Goal: Transaction & Acquisition: Purchase product/service

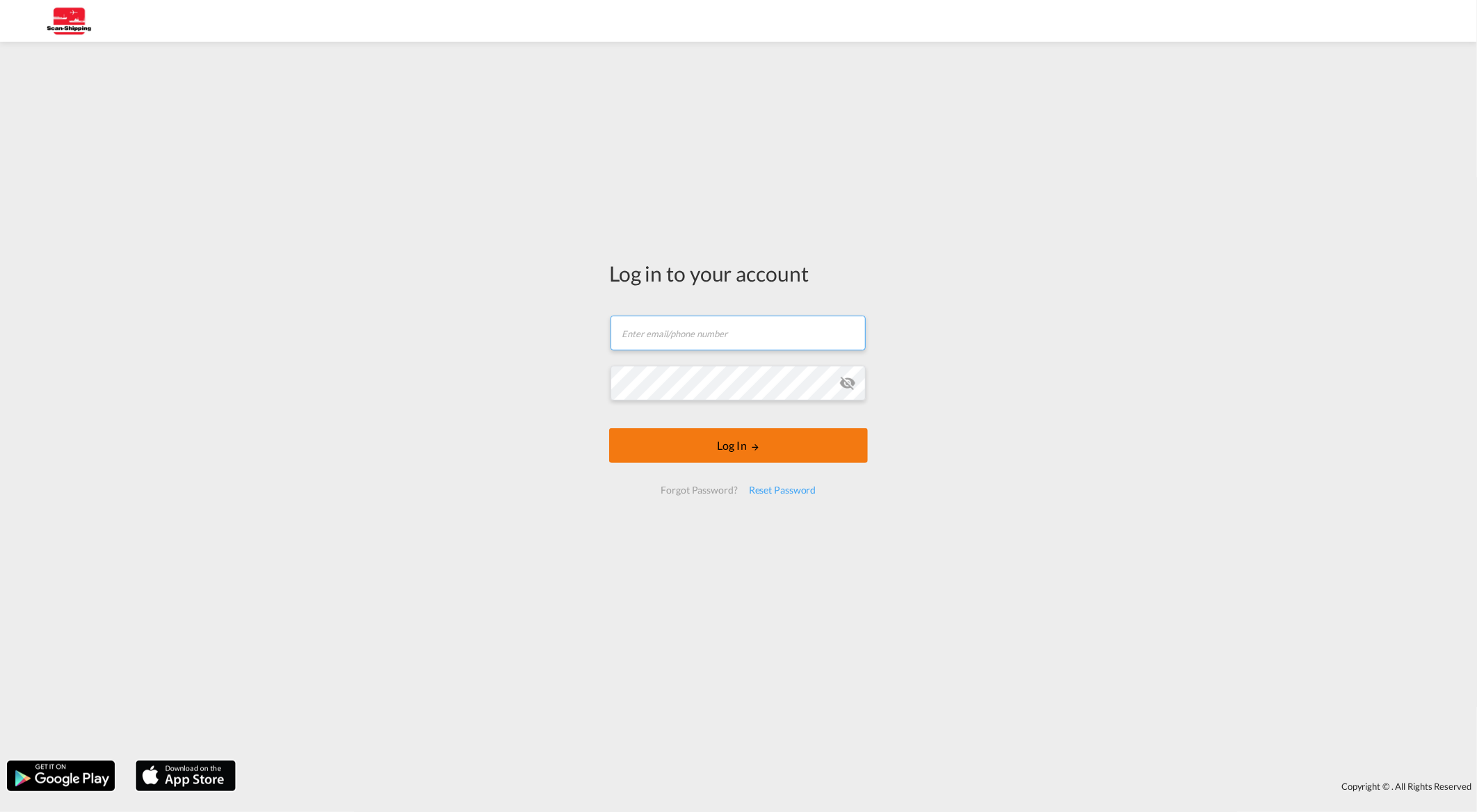
type input "[EMAIL_ADDRESS][DOMAIN_NAME]"
click at [720, 441] on button "Log In" at bounding box center [738, 446] width 258 height 35
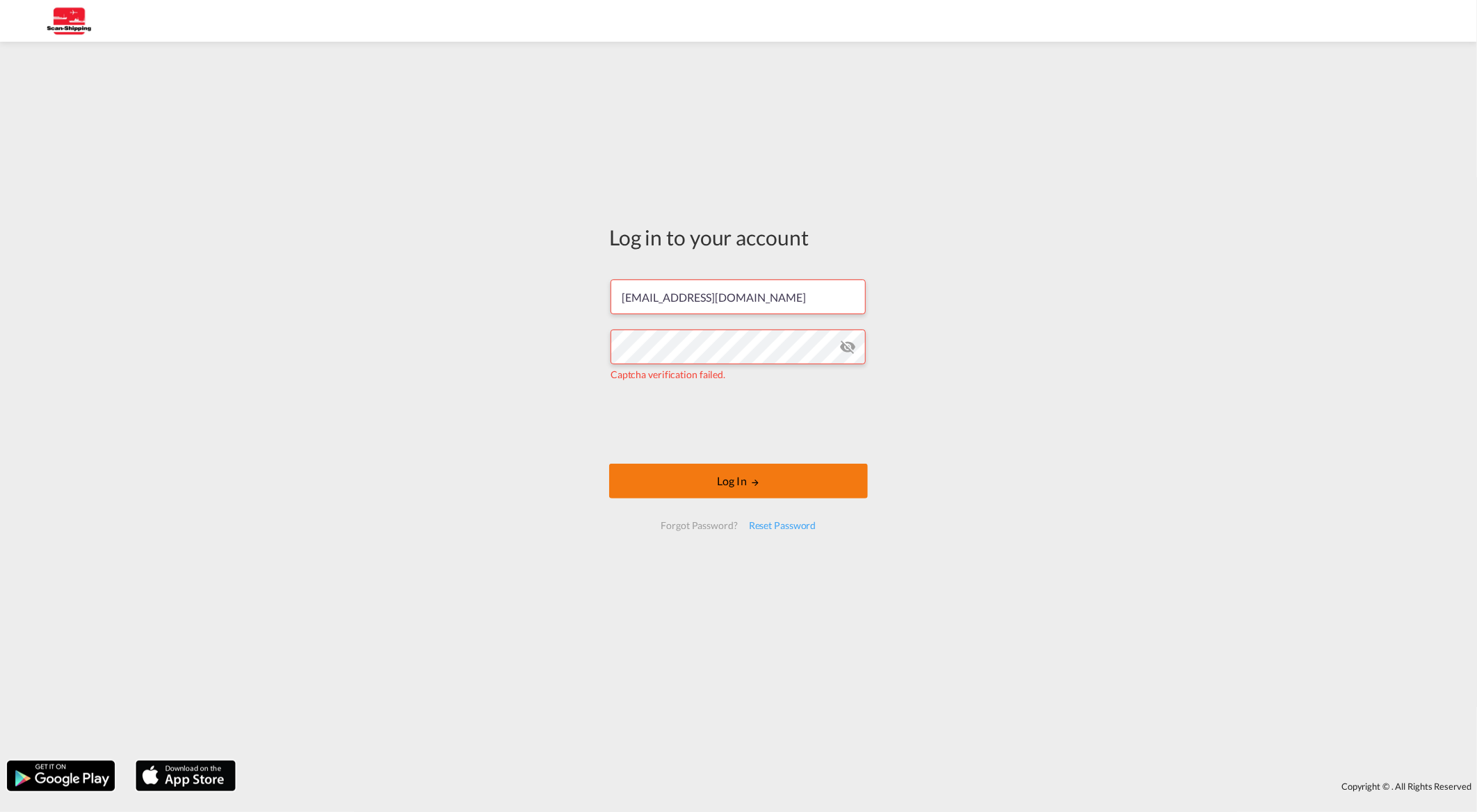
click at [728, 475] on button "Log In" at bounding box center [738, 481] width 258 height 35
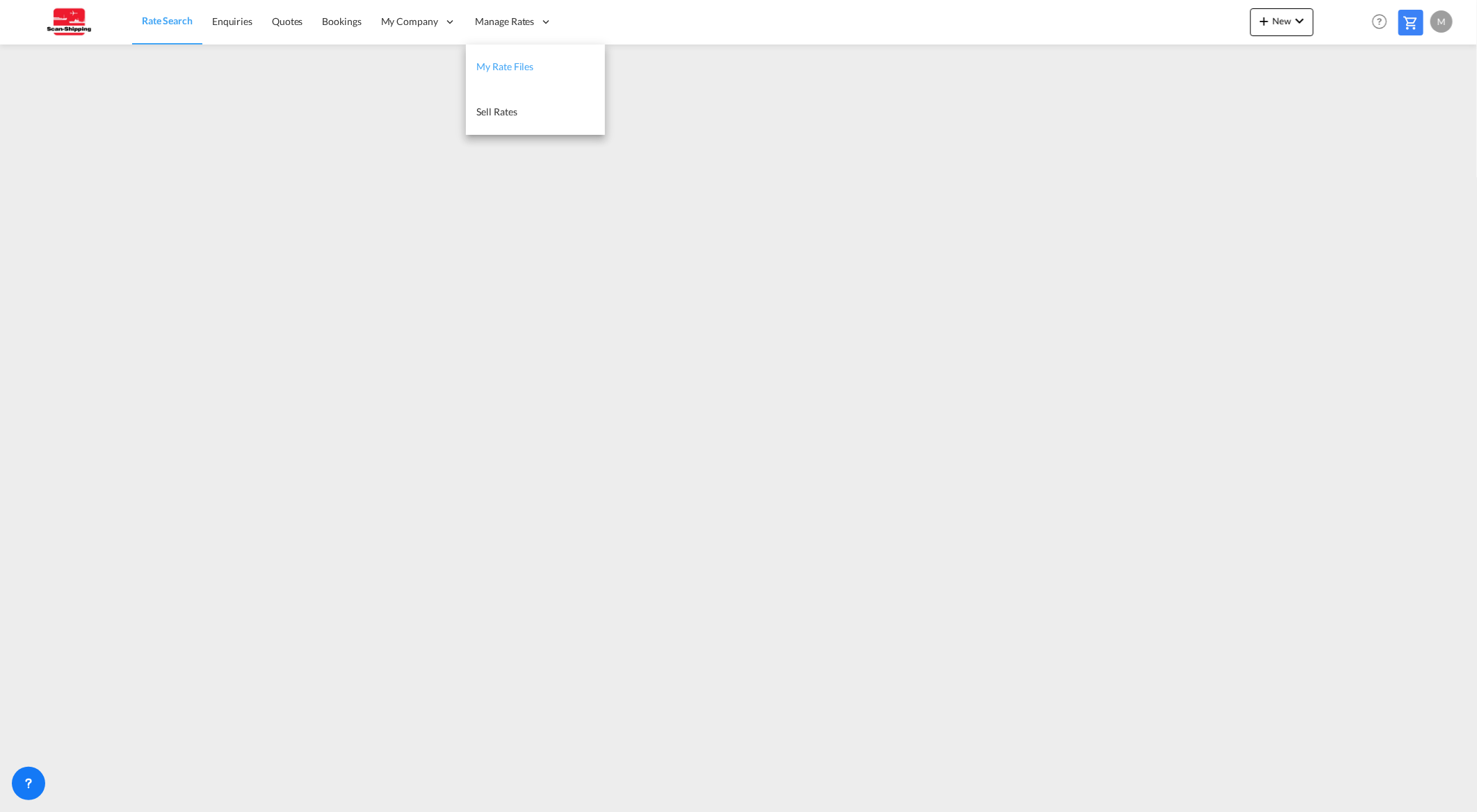
click at [502, 69] on span "My Rate Files" at bounding box center [505, 67] width 57 height 12
click at [169, 24] on span "Rate Search" at bounding box center [167, 21] width 50 height 12
click at [279, 18] on span "Quotes" at bounding box center [287, 21] width 30 height 12
